Goal: Task Accomplishment & Management: Manage account settings

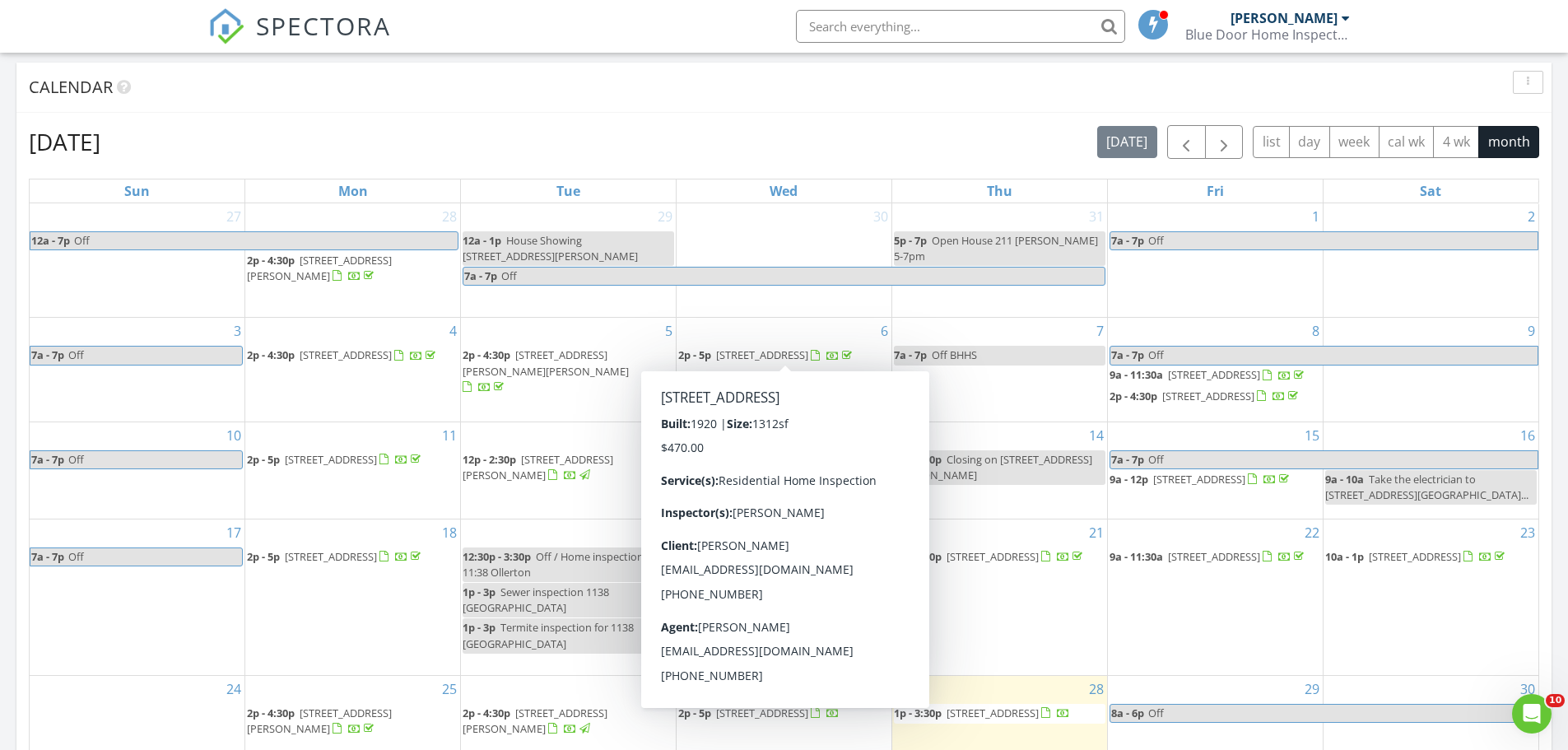
scroll to position [905, 0]
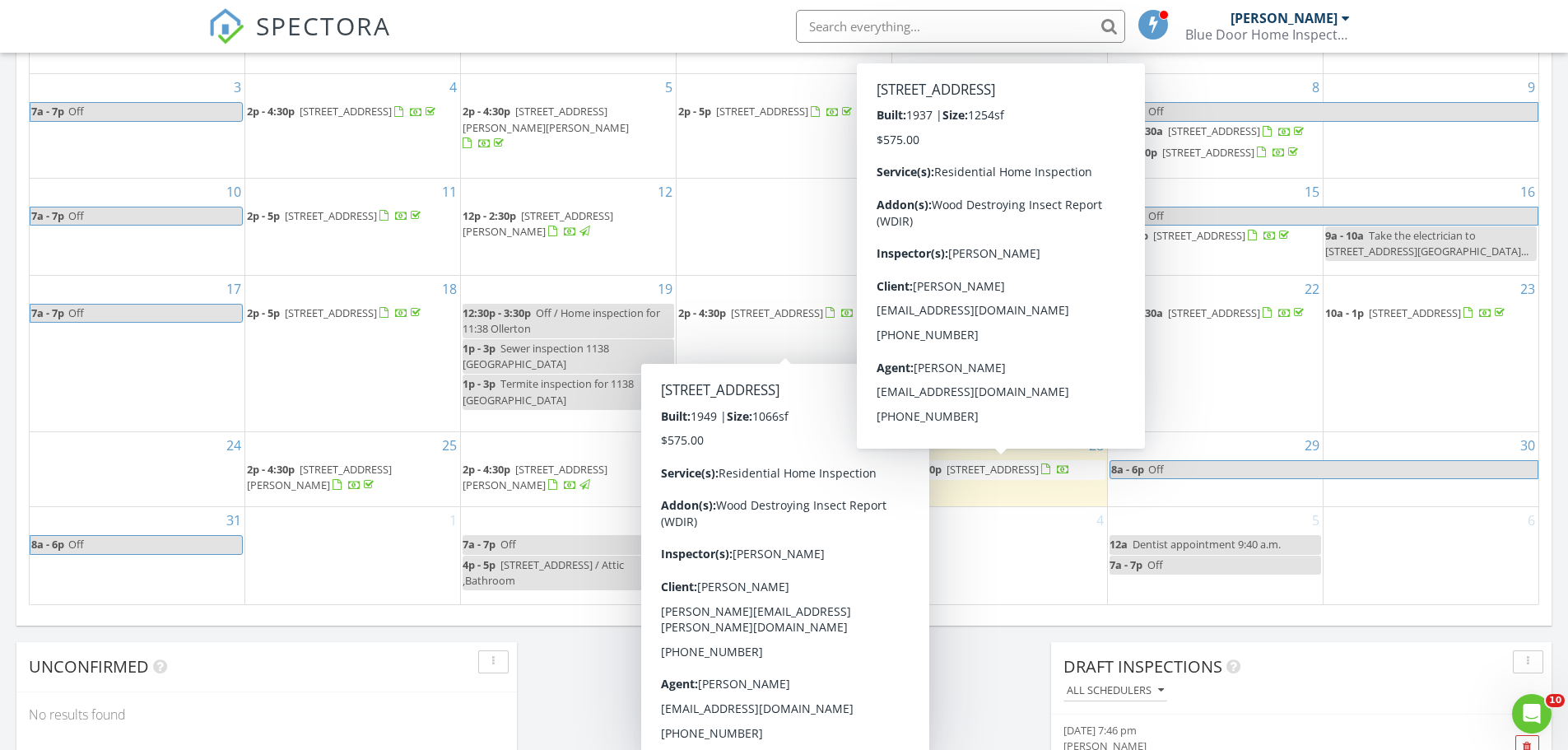
drag, startPoint x: 999, startPoint y: 459, endPoint x: 1015, endPoint y: 467, distance: 17.9
click at [1015, 467] on span "285 S Broadway, Pennsville Township 08070" at bounding box center [992, 469] width 92 height 15
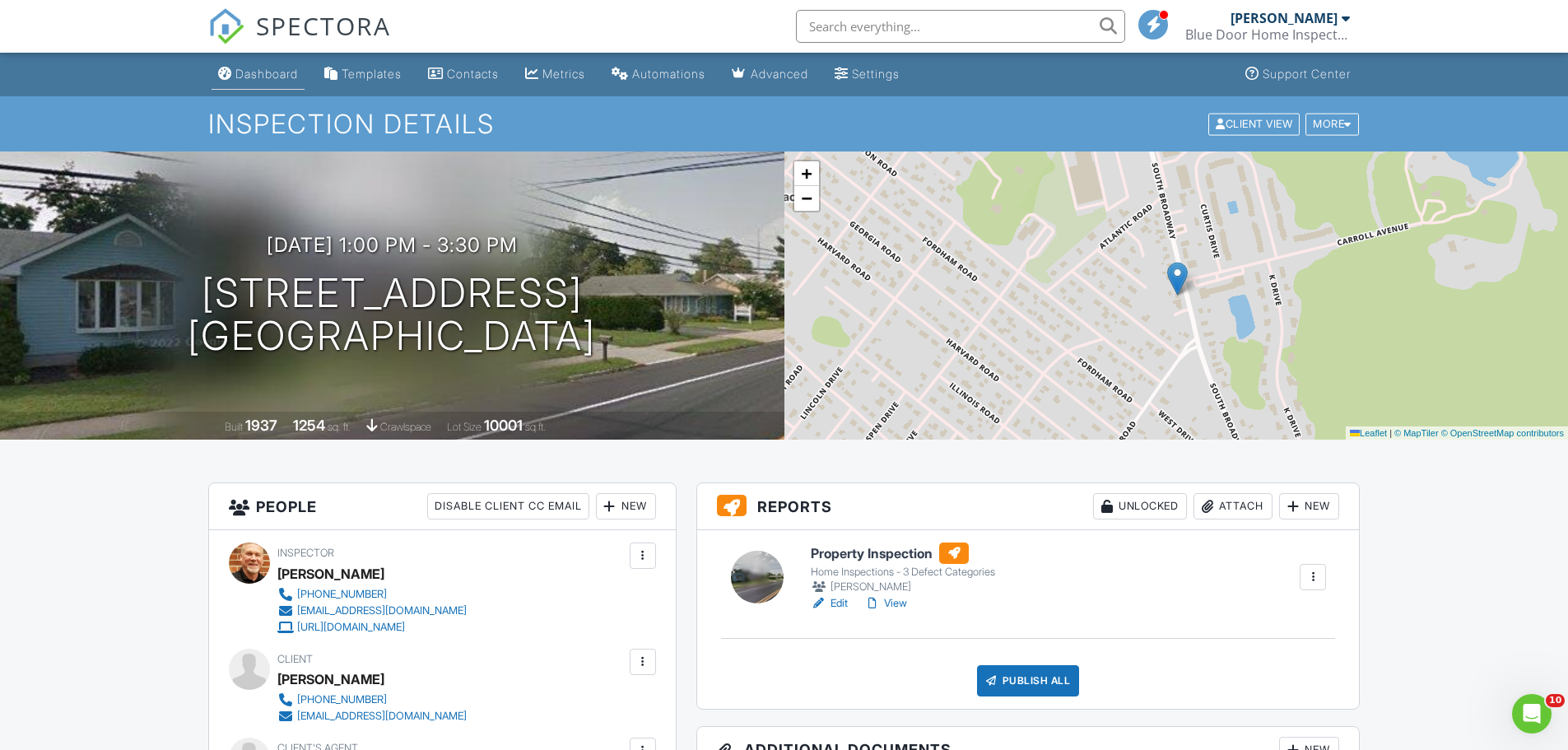
click at [259, 72] on div "Dashboard" at bounding box center [266, 73] width 62 height 14
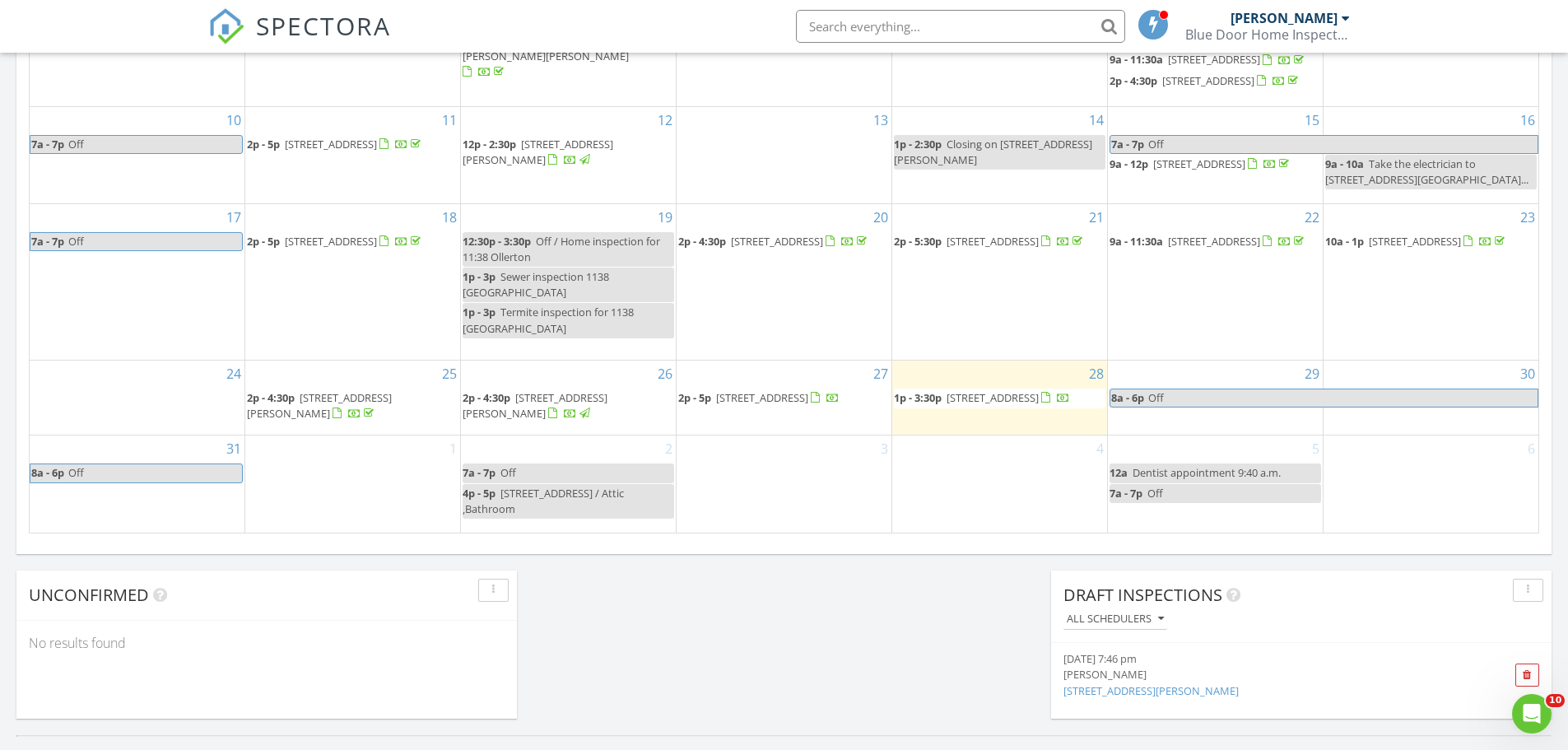
scroll to position [1070, 0]
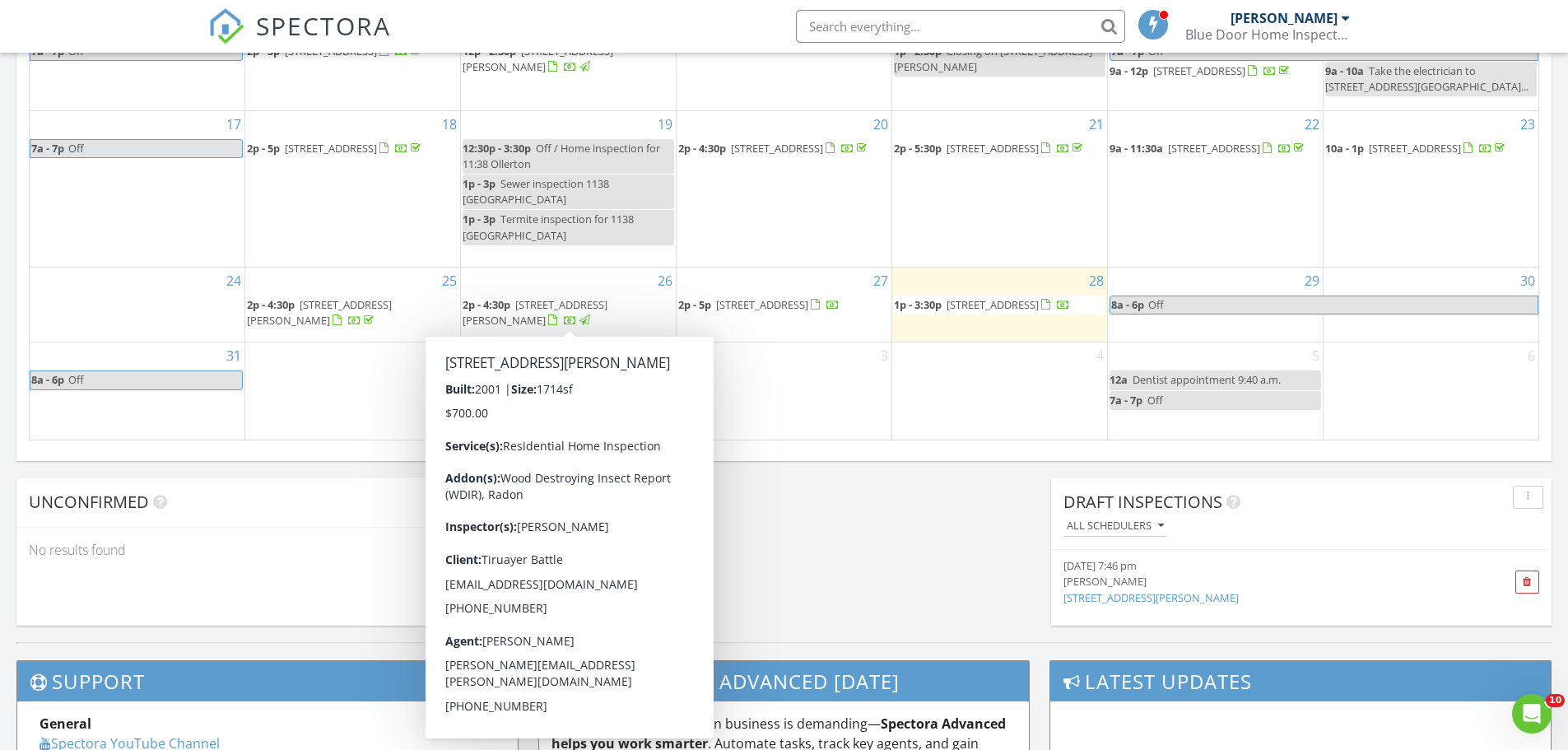
click at [590, 306] on span "12 Ethan Terrace, Swedesboro 08085" at bounding box center [535, 312] width 145 height 30
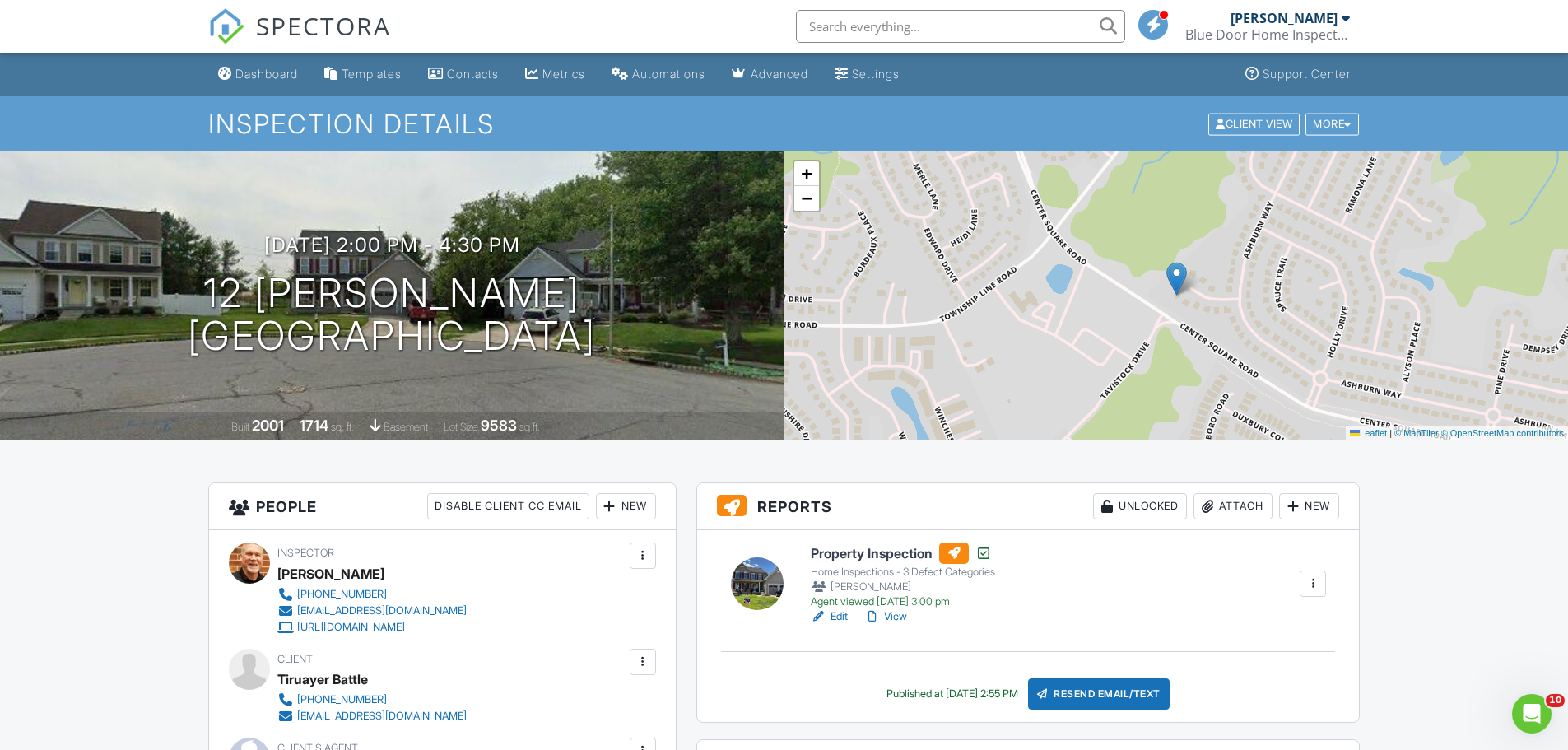
click at [1240, 501] on div "Attach" at bounding box center [1233, 506] width 79 height 27
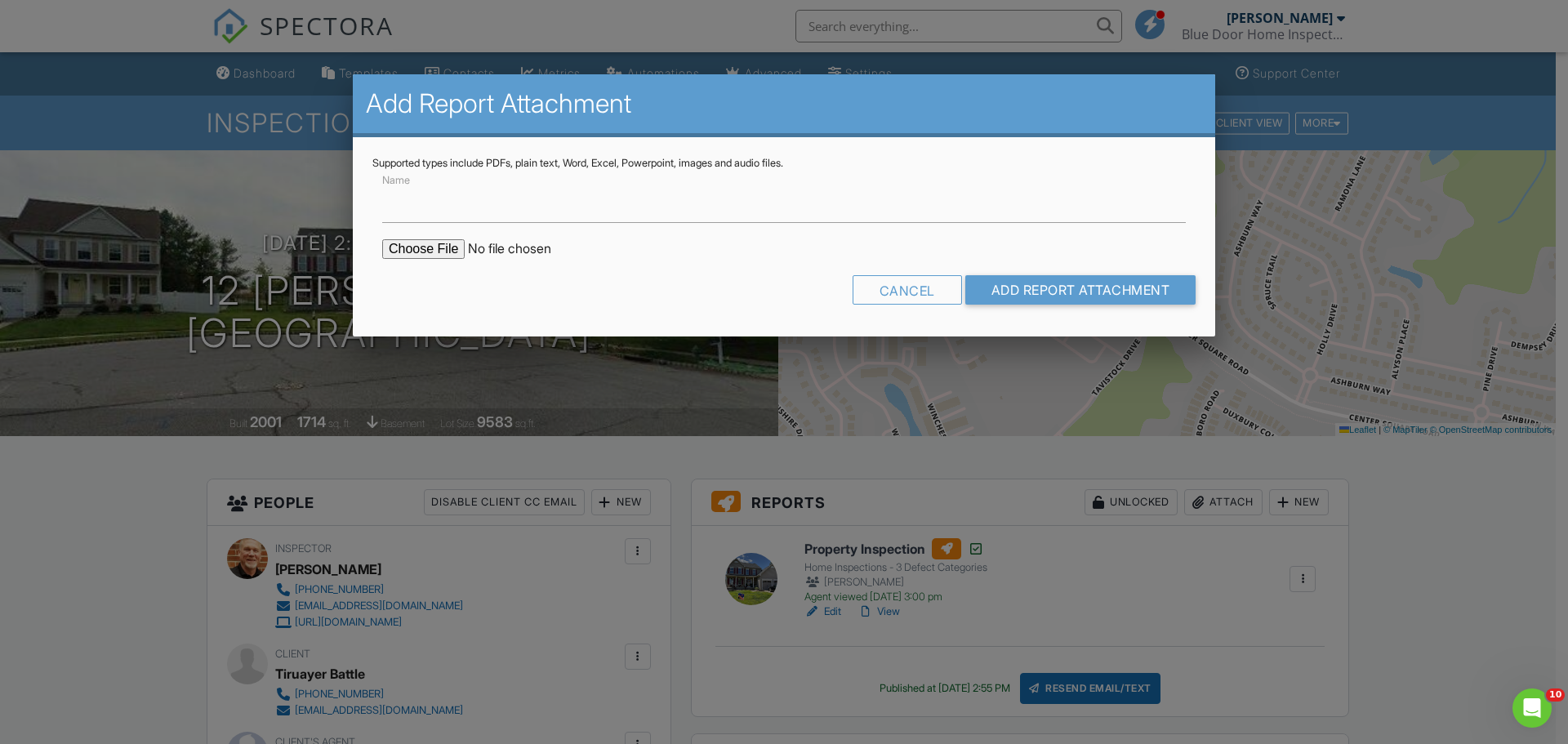
click at [420, 247] on input "file" at bounding box center [521, 250] width 278 height 20
type input "C:\fakepath\12 Ethan Terrace-Insp.pdf"
click at [423, 216] on input "Name" at bounding box center [784, 203] width 803 height 40
type input "Wood Destroying Insect Report"
click at [1067, 280] on input "Add Report Attachment" at bounding box center [1081, 290] width 231 height 29
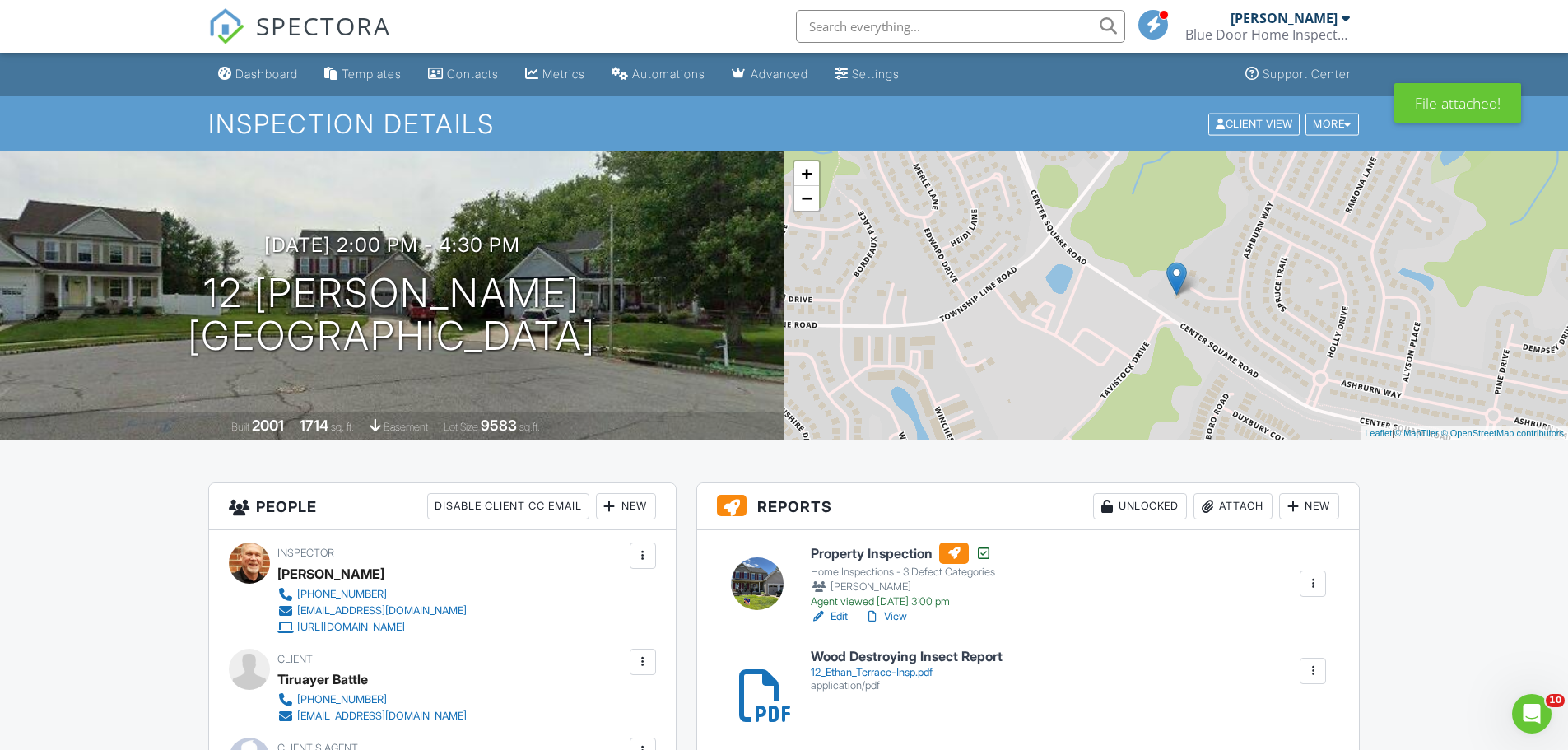
click at [858, 655] on h6 "Wood Destroying Insect Report" at bounding box center [906, 656] width 192 height 15
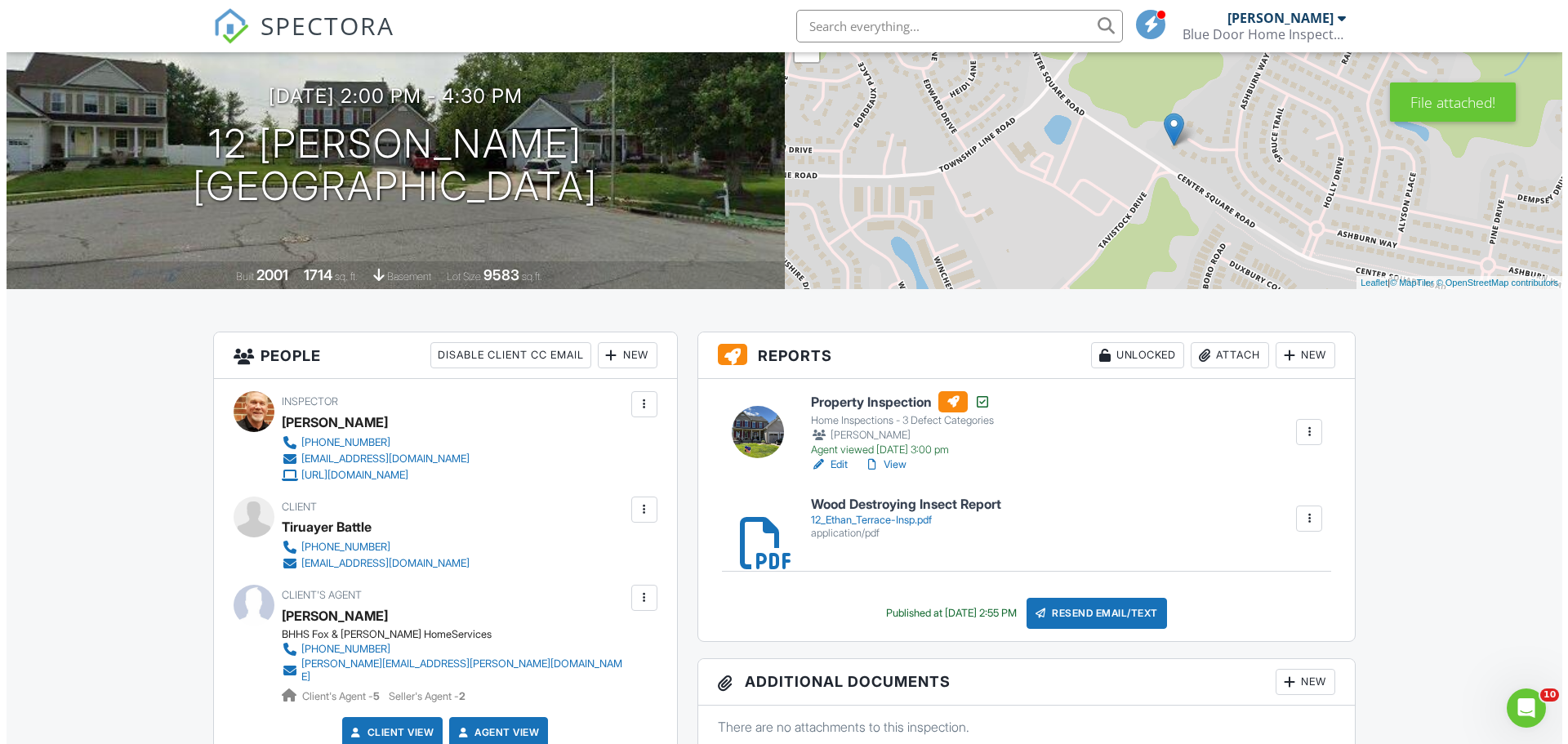
scroll to position [490, 0]
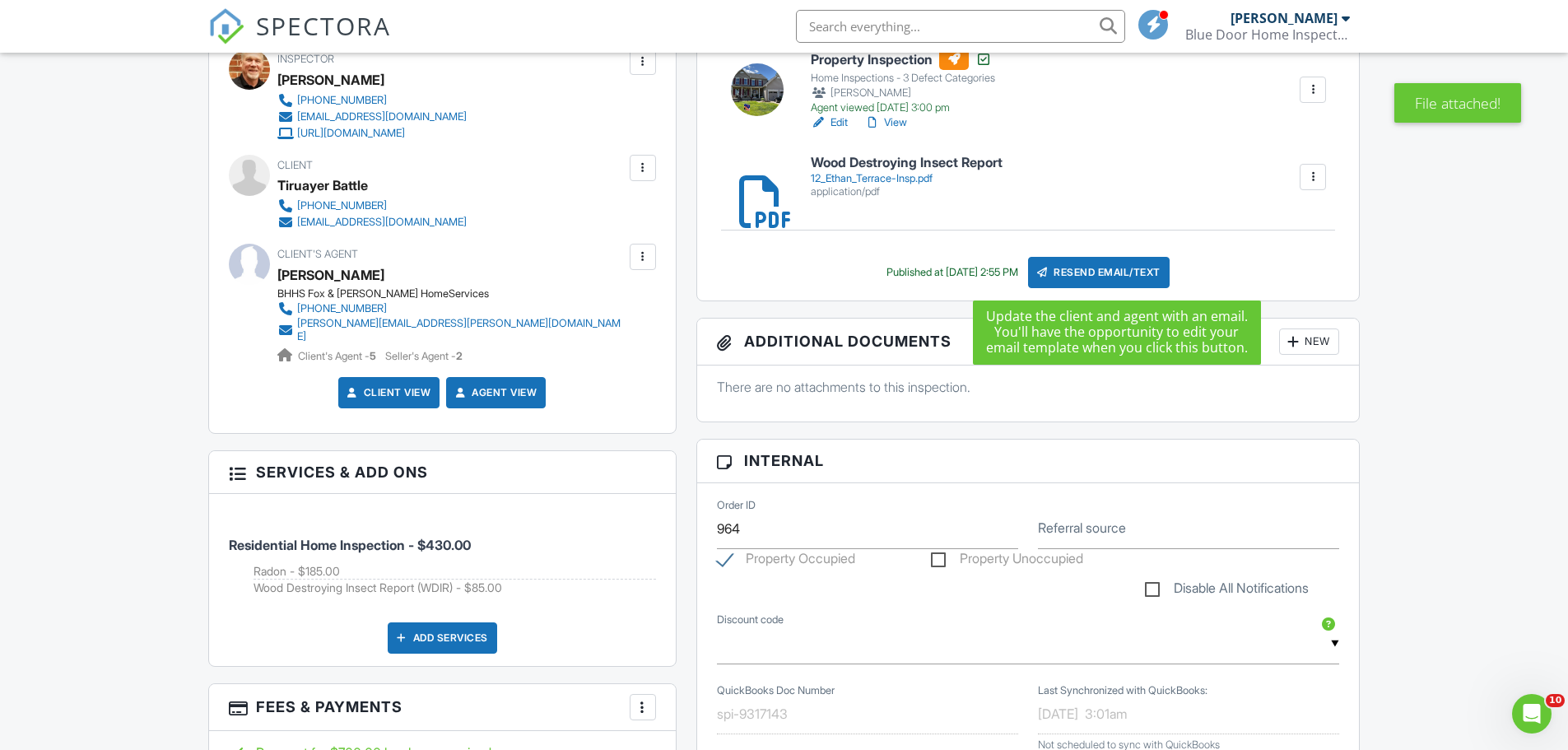
click at [1102, 276] on div "Resend Email/Text" at bounding box center [1099, 273] width 141 height 31
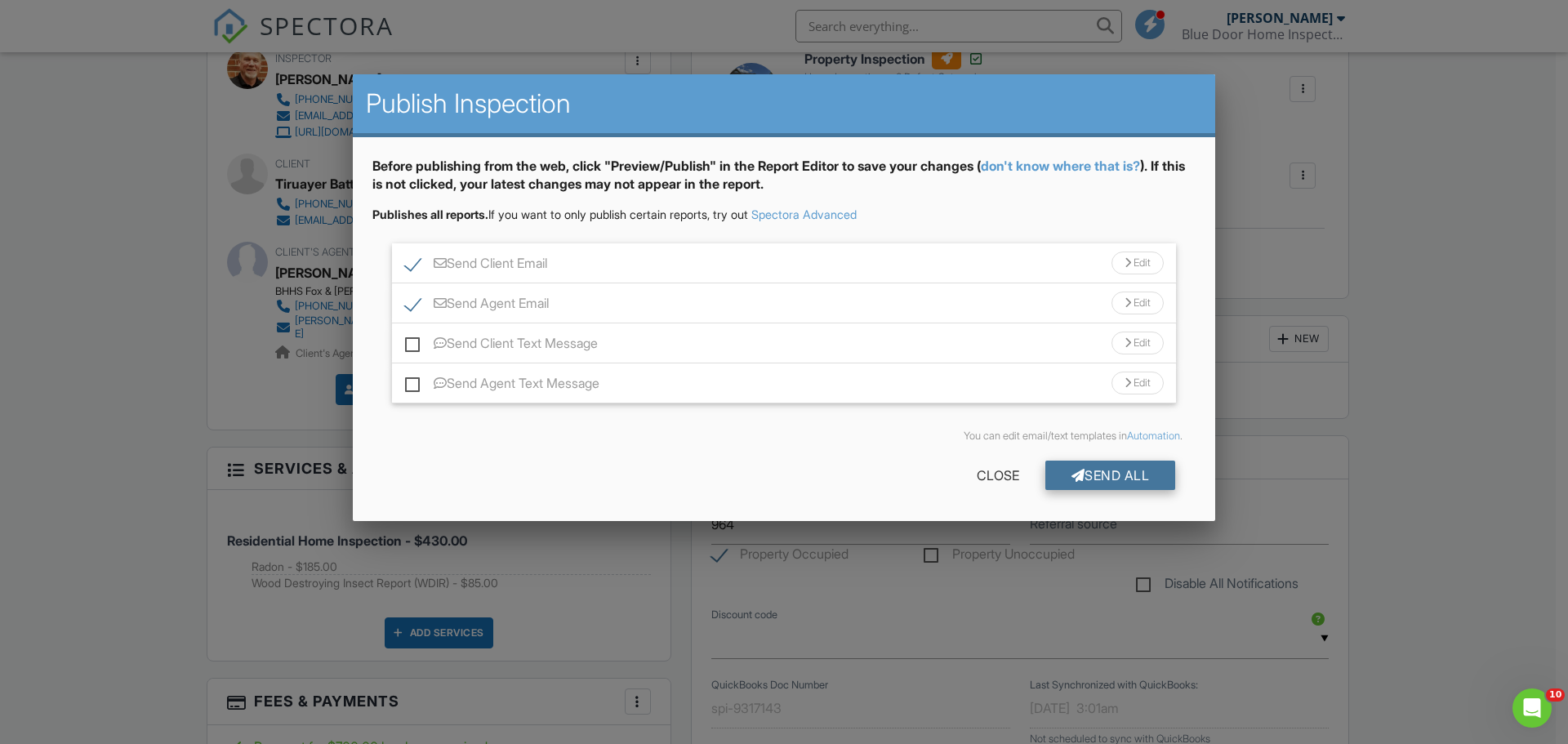
click at [1106, 474] on div "Send All" at bounding box center [1110, 475] width 130 height 29
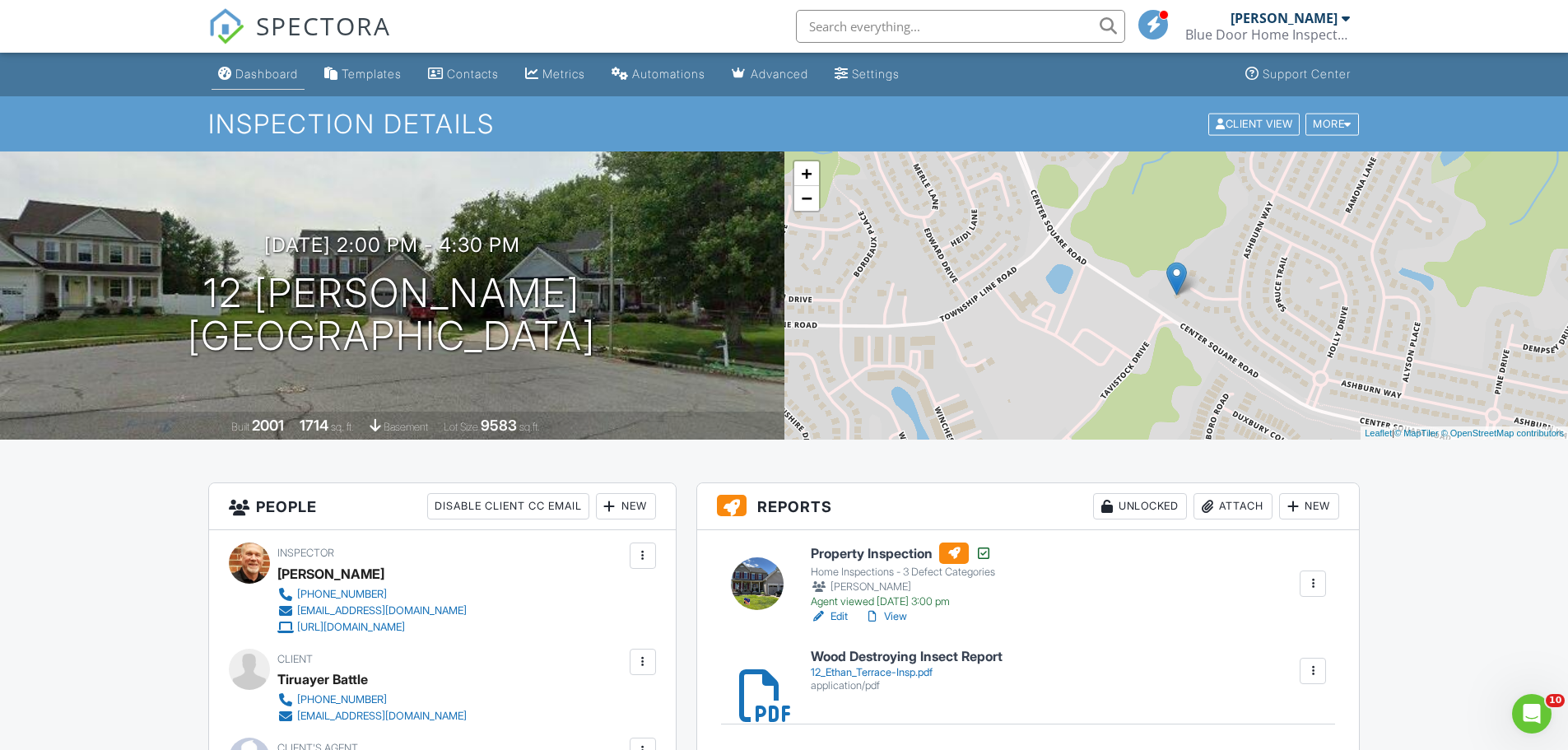
click at [279, 64] on link "Dashboard" at bounding box center [257, 74] width 93 height 30
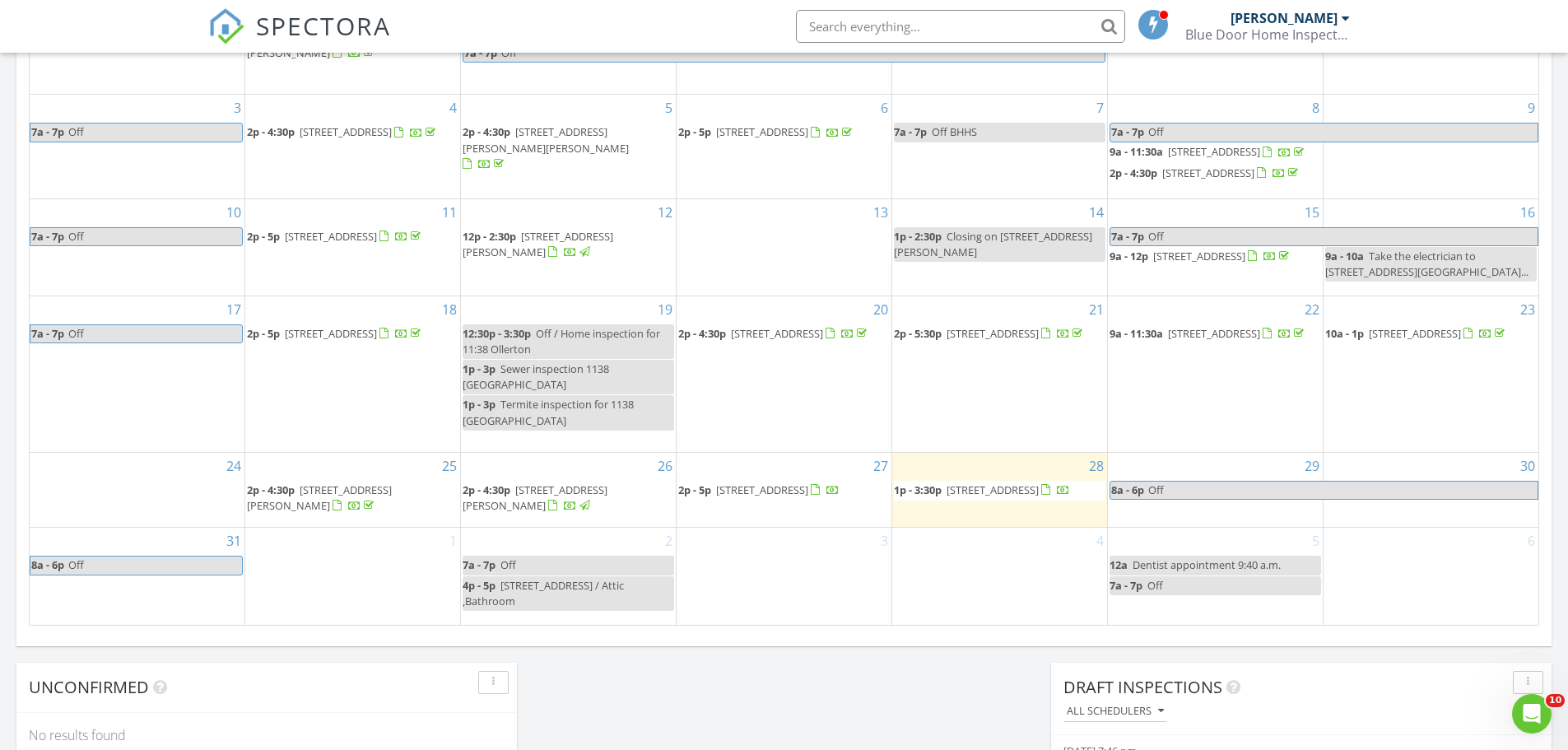
scroll to position [905, 0]
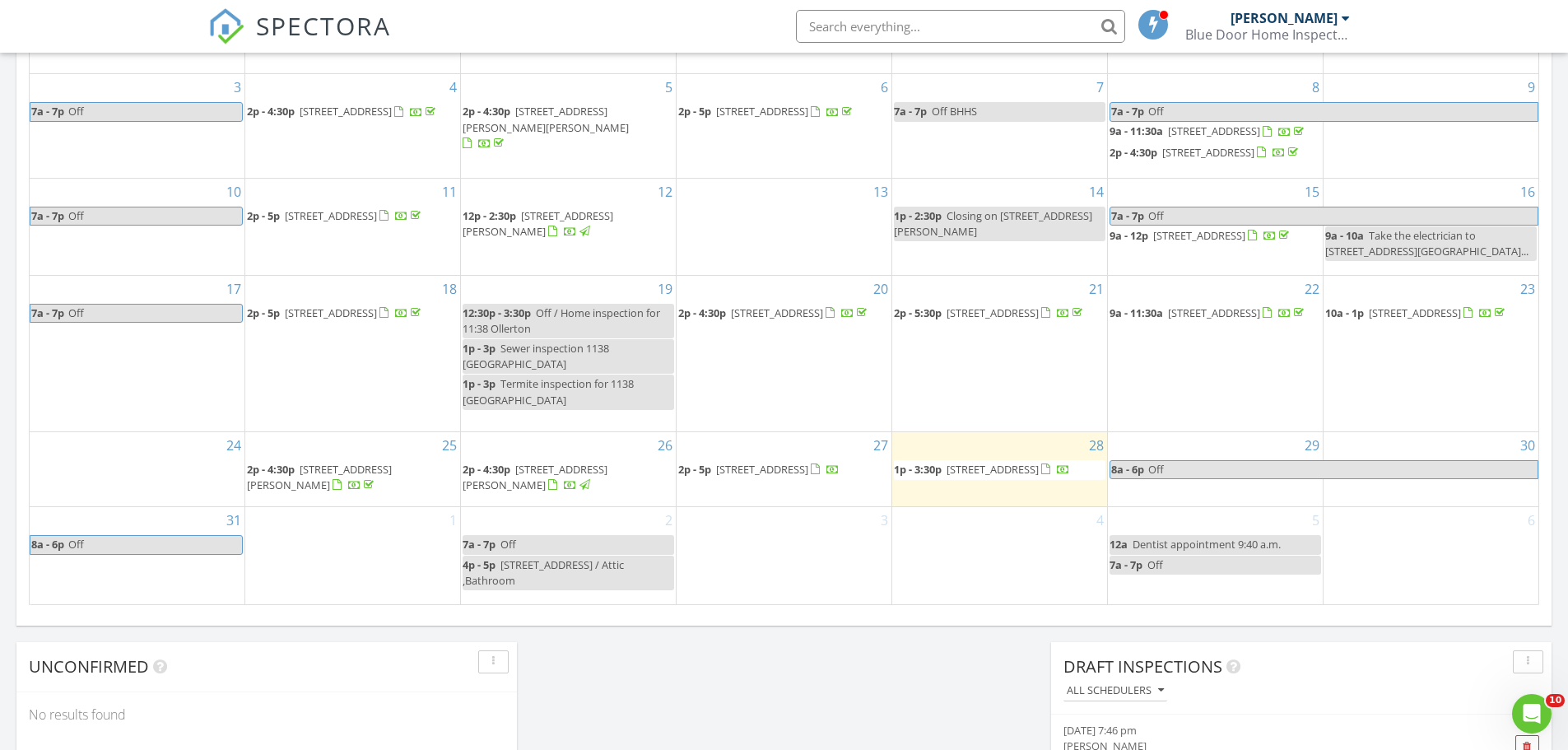
click at [1399, 320] on span "[STREET_ADDRESS]" at bounding box center [1415, 313] width 92 height 15
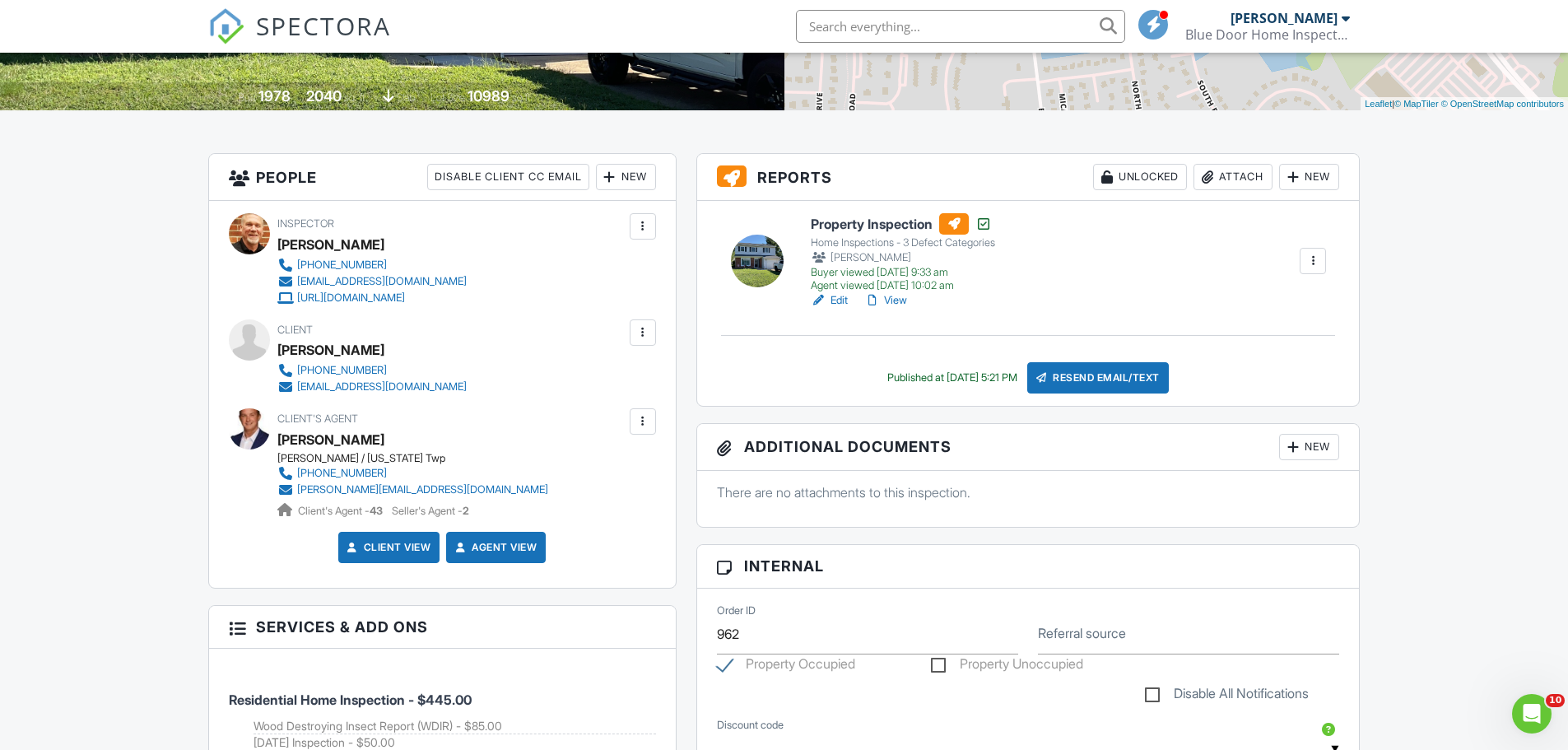
click at [1241, 178] on div "Attach" at bounding box center [1233, 176] width 79 height 27
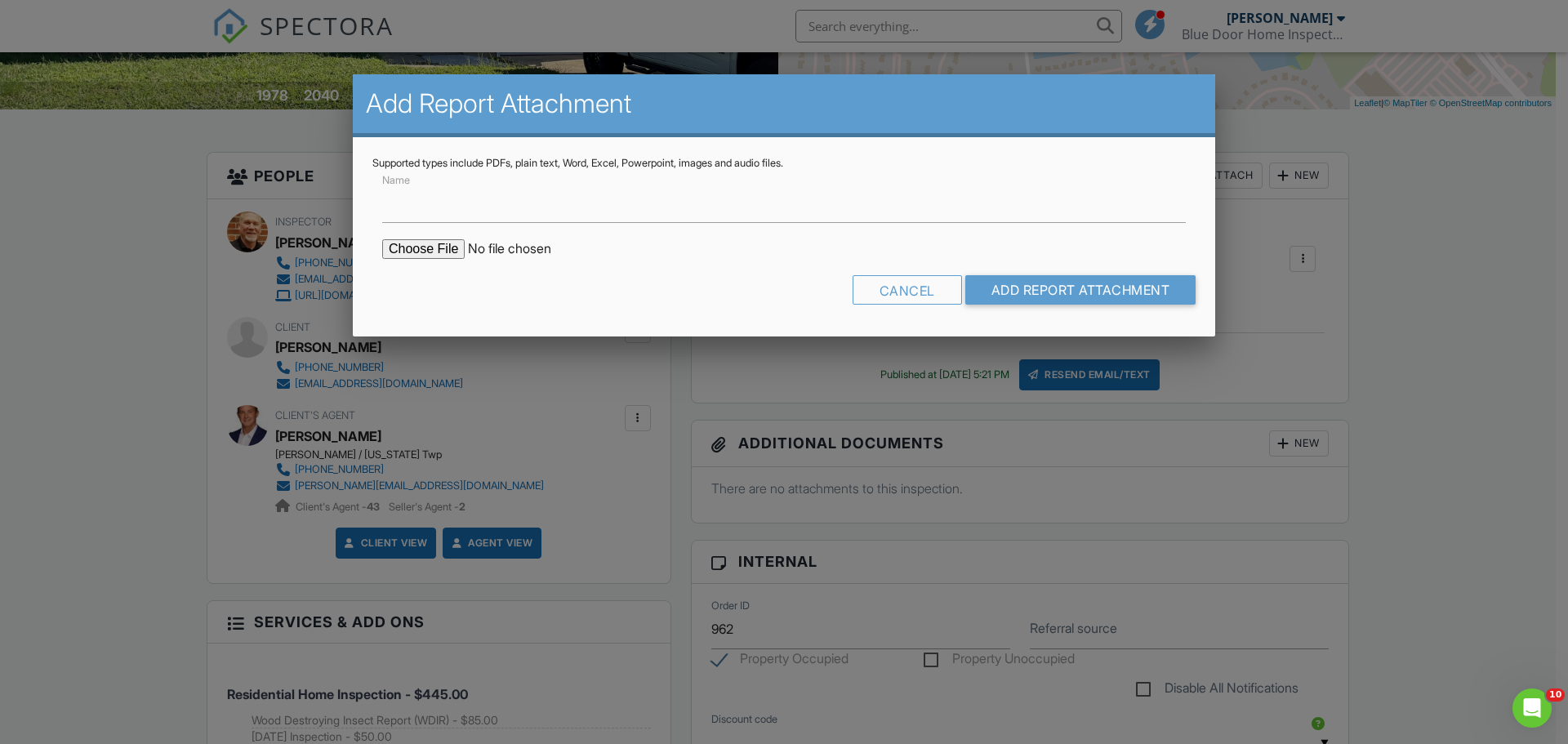
click at [434, 250] on input "file" at bounding box center [521, 250] width 278 height 20
type input "C:\fakepath\934 Hampton Way-Cert.pdf"
click at [453, 209] on input "Name" at bounding box center [784, 203] width 803 height 40
type input "Wood Destroying Insect Report"
click at [1014, 288] on input "Add Report Attachment" at bounding box center [1081, 290] width 231 height 29
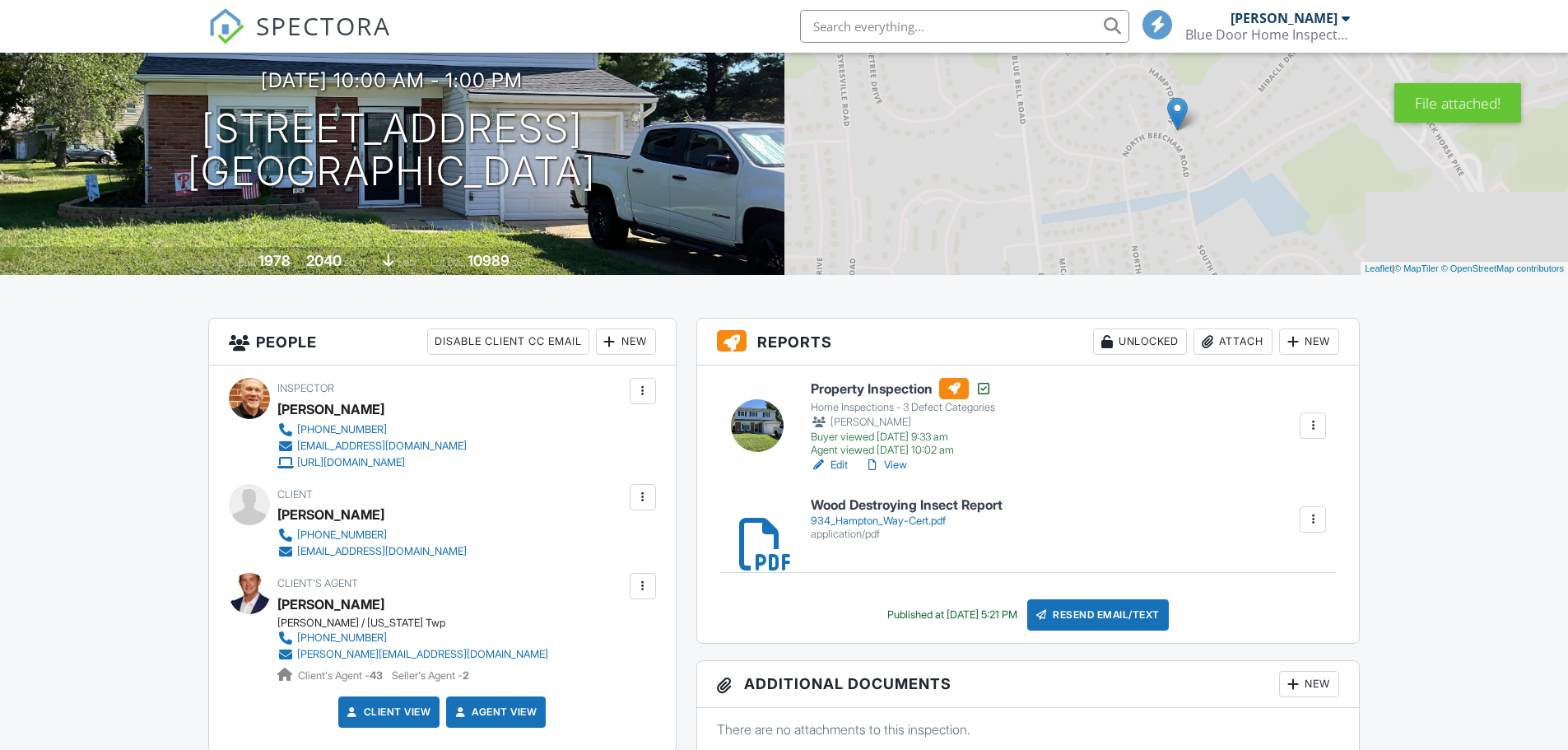
click at [1112, 613] on div "Resend Email/Text" at bounding box center [1098, 615] width 141 height 31
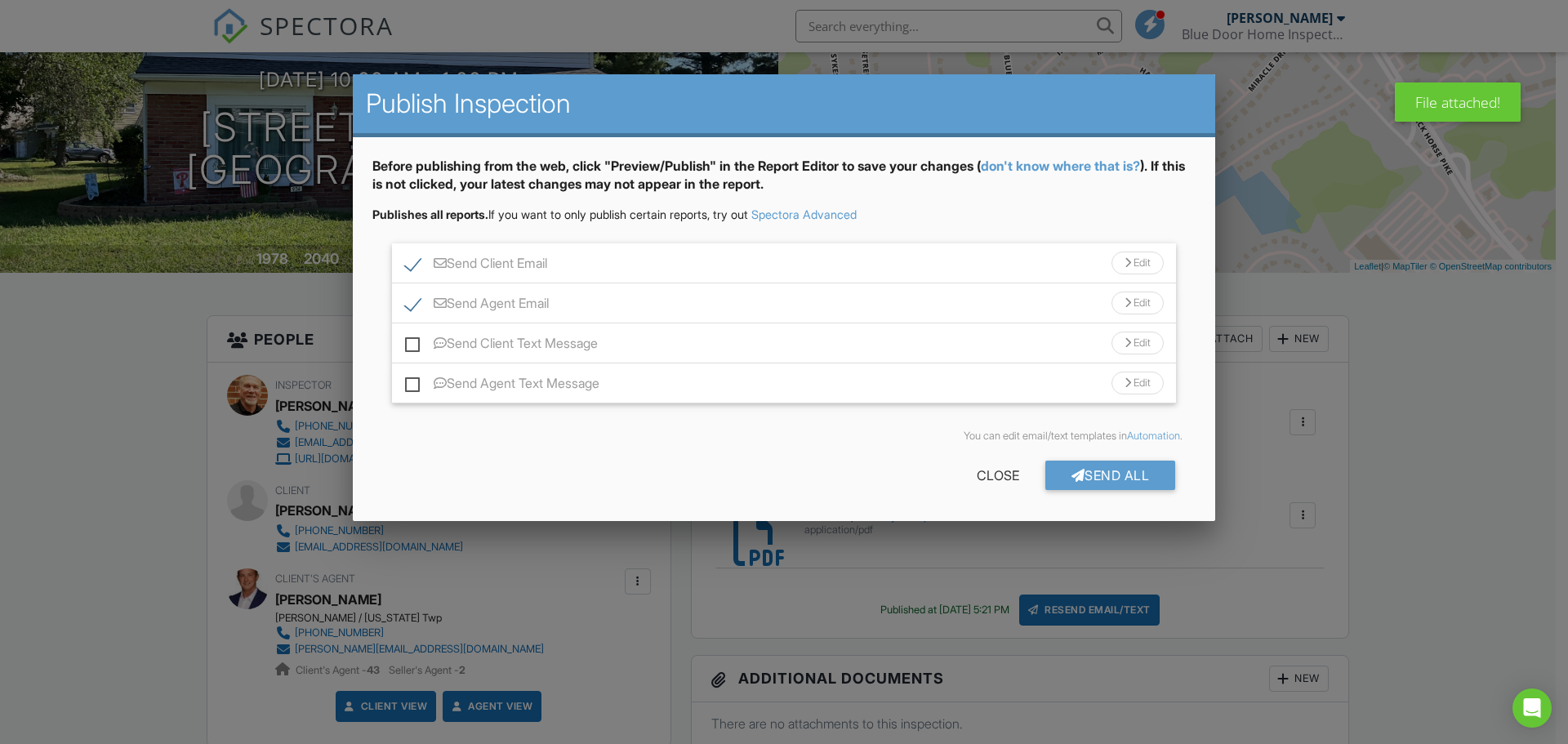
click at [1097, 480] on div "Send All" at bounding box center [1110, 475] width 130 height 29
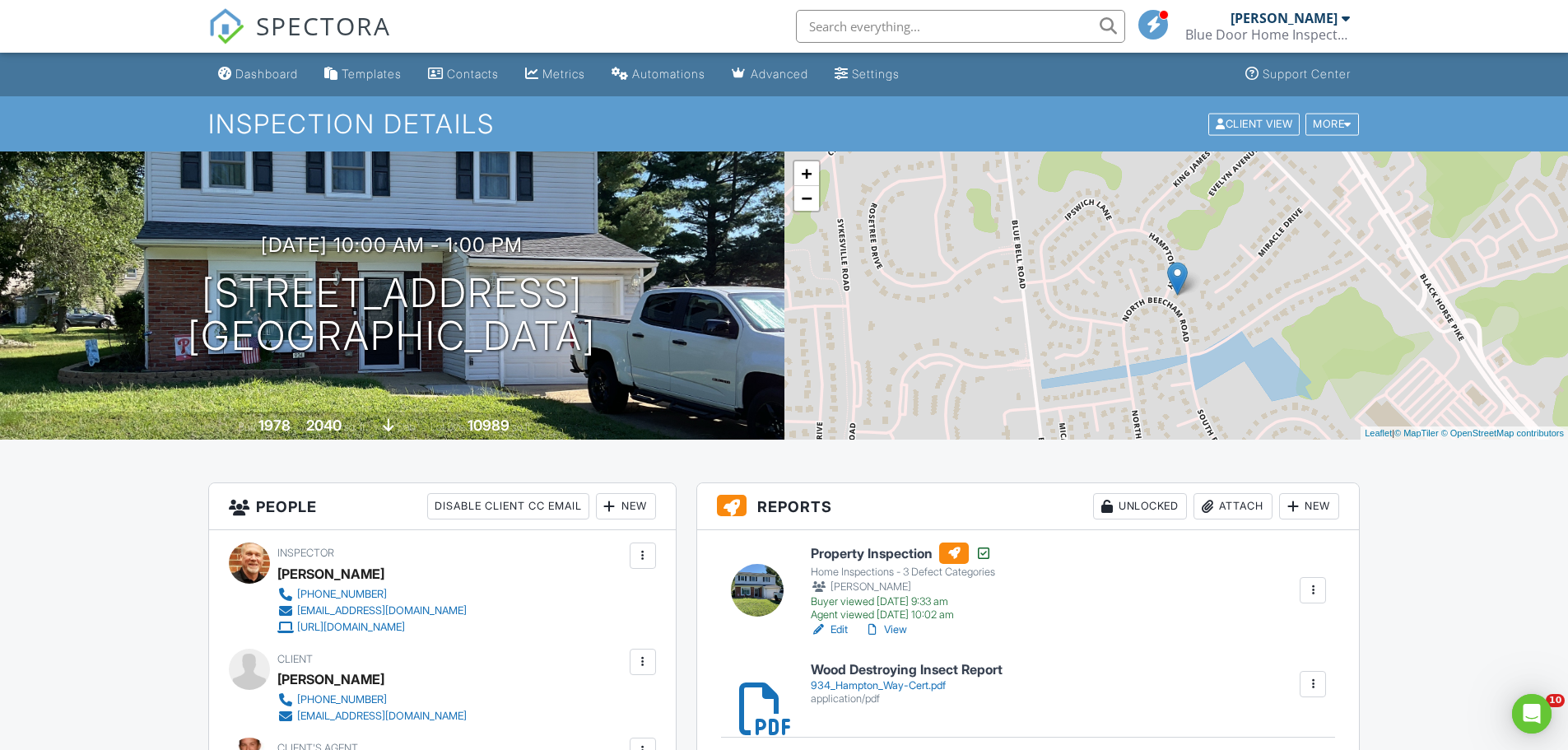
click at [248, 72] on div "Dashboard" at bounding box center [266, 73] width 62 height 14
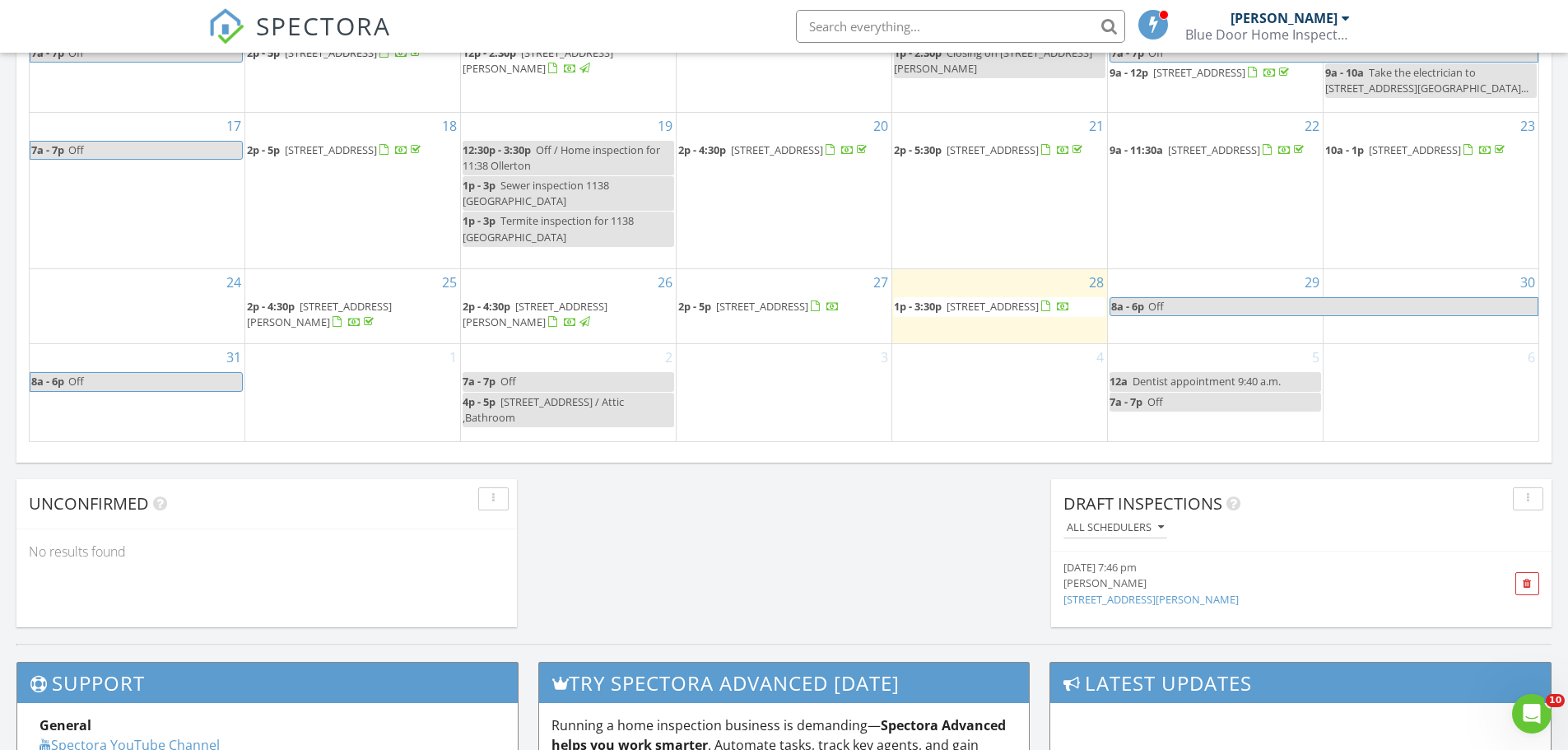
scroll to position [823, 0]
